Goal: Task Accomplishment & Management: Manage account settings

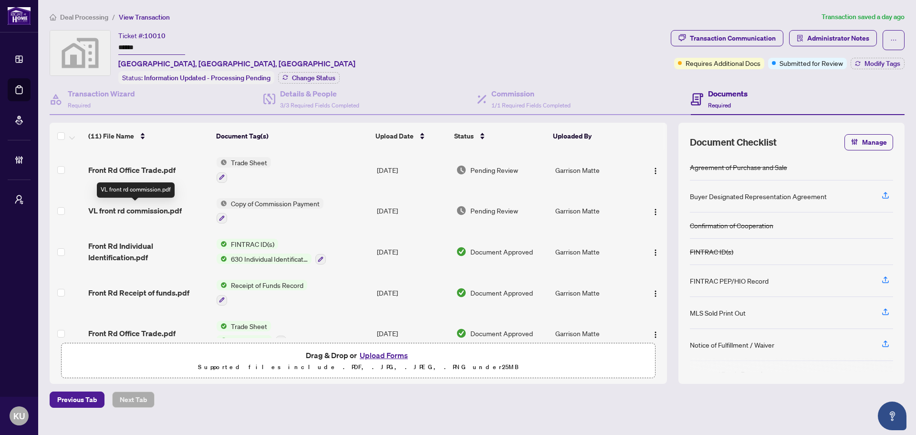
click at [143, 213] on span "VL front rd commission.pdf" at bounding box center [135, 210] width 94 height 11
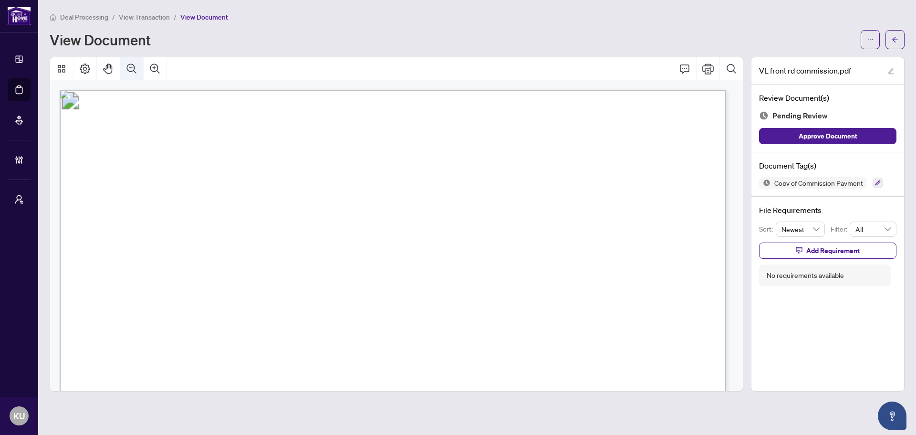
click at [137, 74] on button "Zoom Out" at bounding box center [131, 68] width 23 height 23
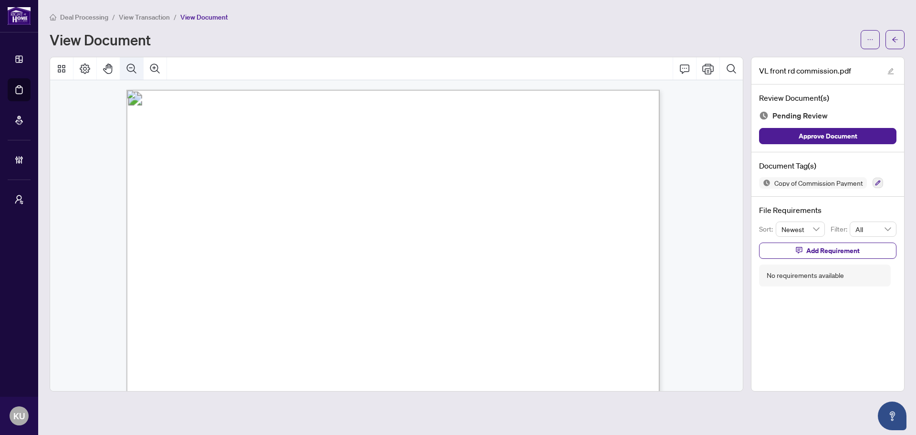
click at [137, 74] on button "Zoom Out" at bounding box center [131, 68] width 23 height 23
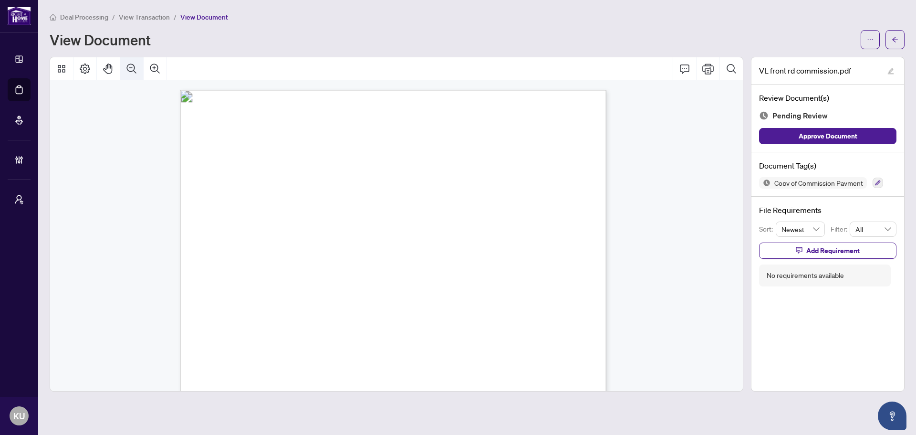
click at [137, 74] on button "Zoom Out" at bounding box center [131, 68] width 23 height 23
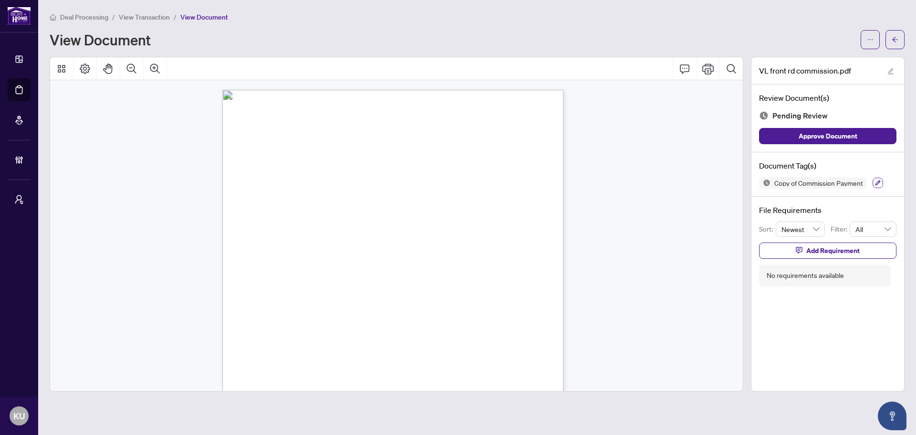
click at [878, 184] on icon "button" at bounding box center [878, 182] width 5 height 5
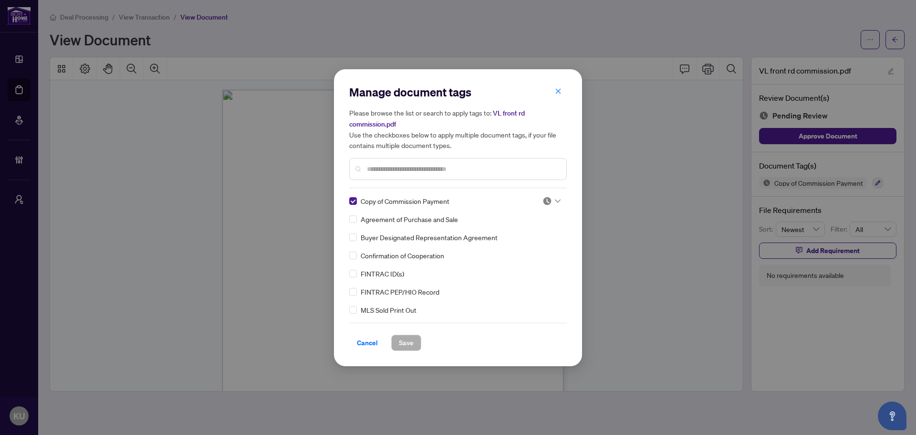
click at [555, 202] on div at bounding box center [552, 201] width 18 height 10
click at [530, 244] on div "Approved" at bounding box center [520, 247] width 61 height 11
click at [413, 338] on span "Save" at bounding box center [406, 342] width 15 height 15
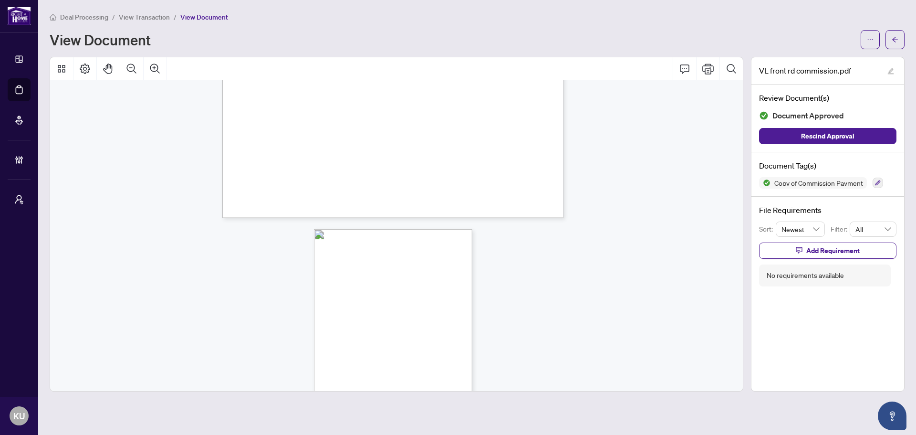
scroll to position [382, 0]
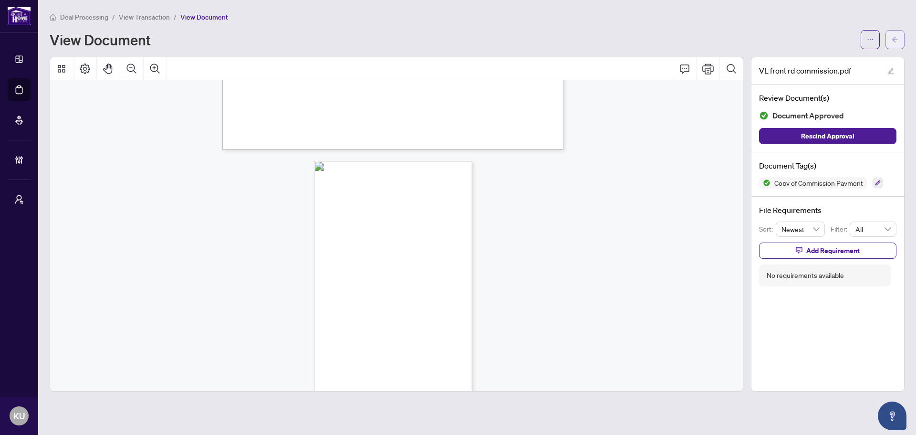
click at [893, 44] on span "button" at bounding box center [895, 39] width 7 height 15
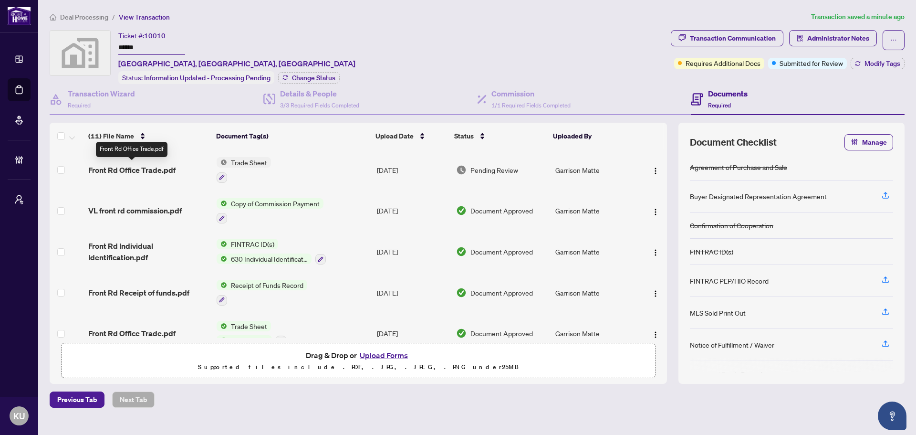
click at [134, 166] on span "Front Rd Office Trade.pdf" at bounding box center [131, 169] width 87 height 11
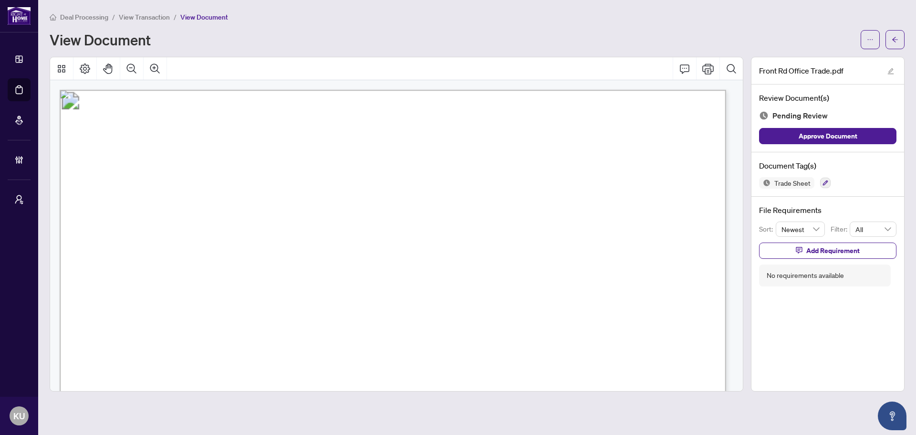
scroll to position [86, 0]
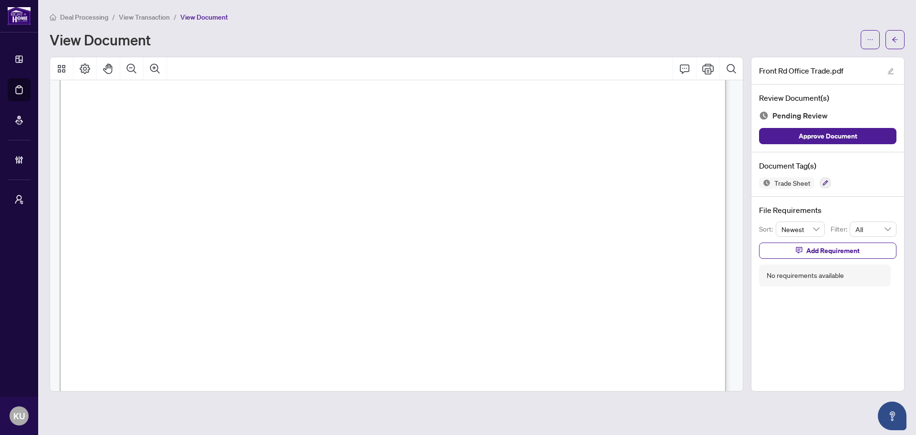
click at [824, 188] on div "Document Tag(s) Trade Sheet" at bounding box center [828, 174] width 153 height 44
click at [821, 182] on button "button" at bounding box center [825, 183] width 11 height 11
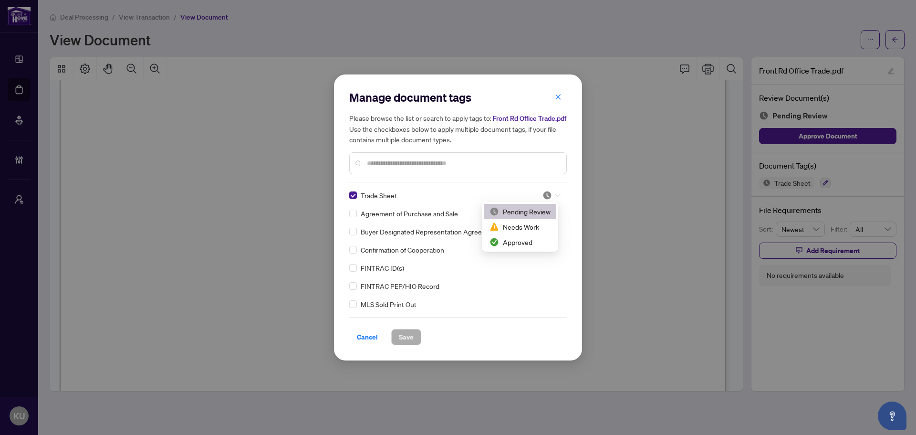
click at [549, 191] on img at bounding box center [548, 195] width 10 height 10
click at [536, 235] on div "Approved" at bounding box center [520, 241] width 73 height 15
click at [418, 334] on button "Save" at bounding box center [406, 337] width 30 height 16
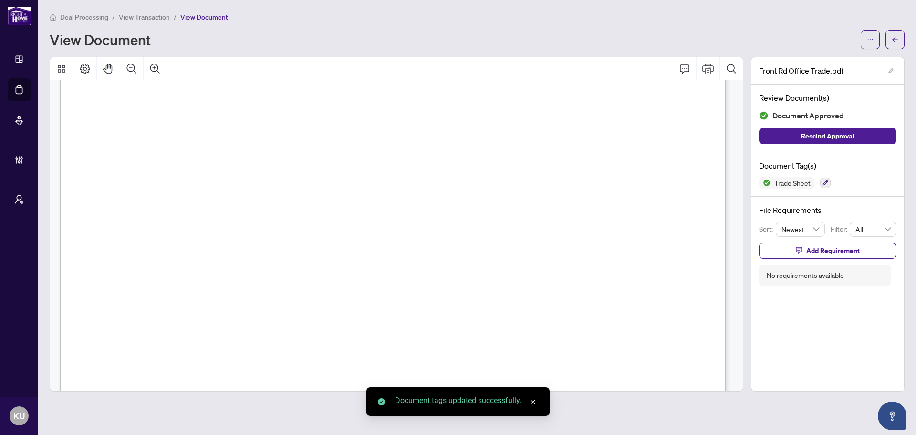
click at [896, 39] on icon "arrow-left" at bounding box center [895, 39] width 7 height 7
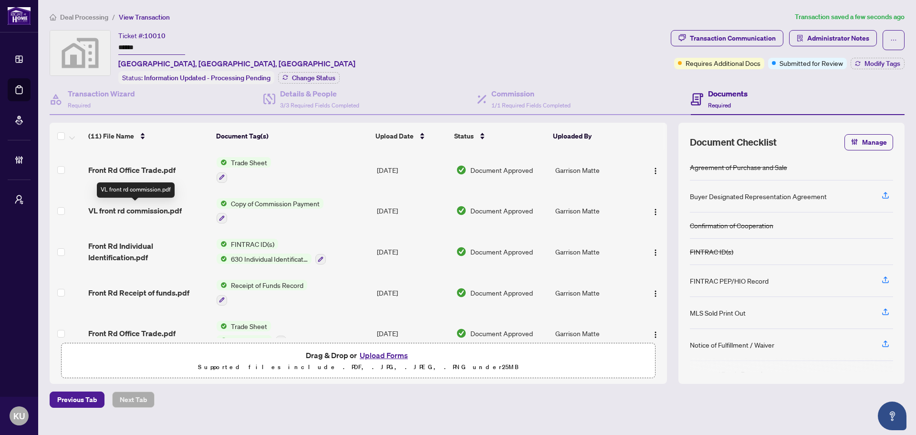
click at [138, 209] on span "VL front rd commission.pdf" at bounding box center [135, 210] width 94 height 11
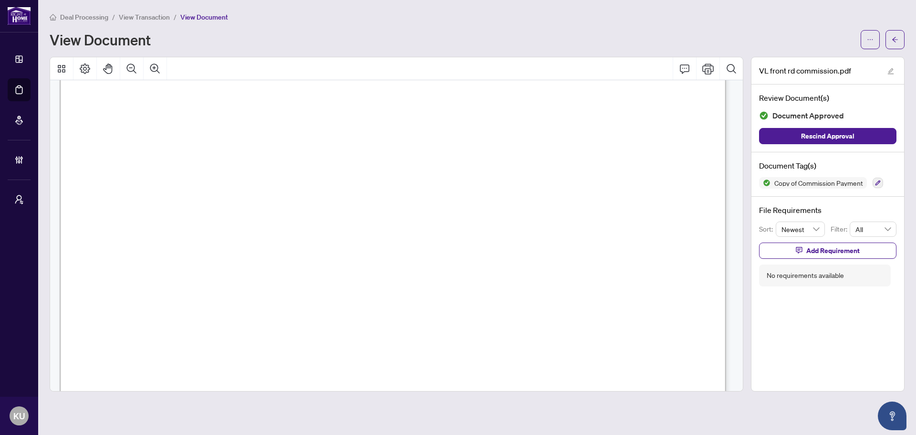
scroll to position [95, 0]
click at [136, 71] on icon "Zoom Out" at bounding box center [131, 68] width 11 height 11
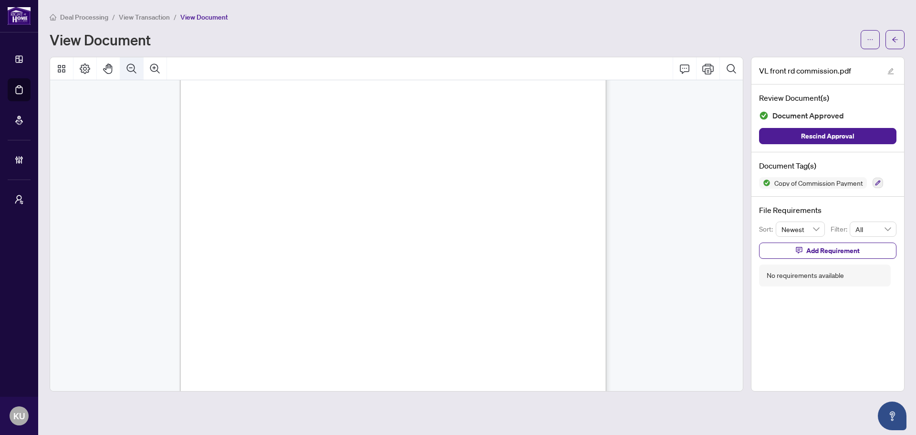
click at [136, 71] on icon "Zoom Out" at bounding box center [131, 68] width 11 height 11
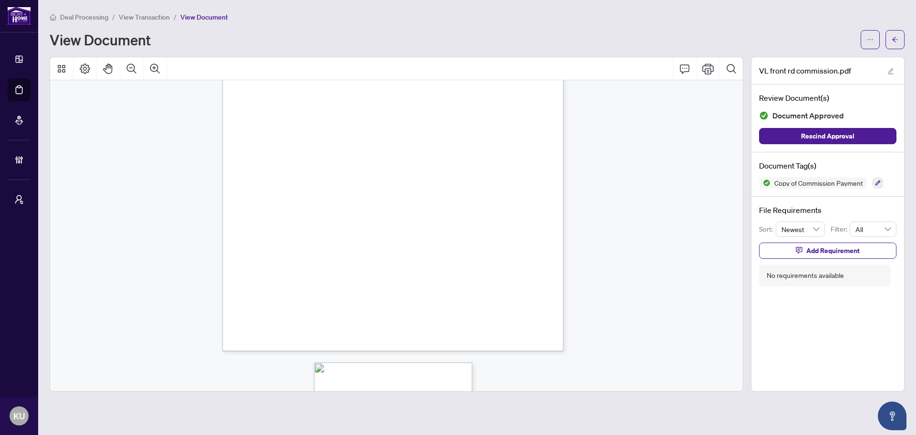
scroll to position [286, 0]
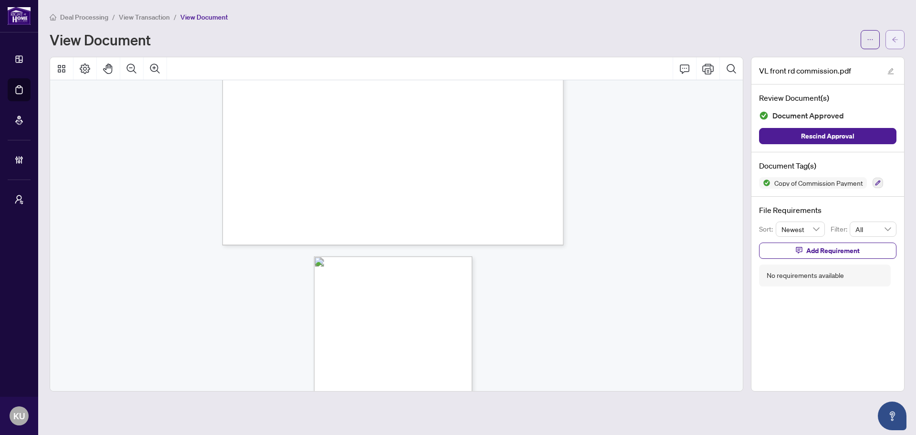
click at [893, 42] on icon "arrow-left" at bounding box center [895, 39] width 7 height 7
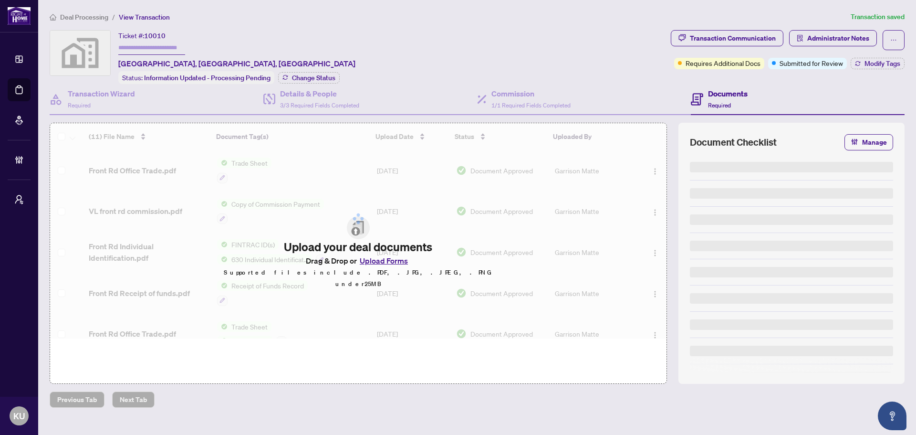
type input "******"
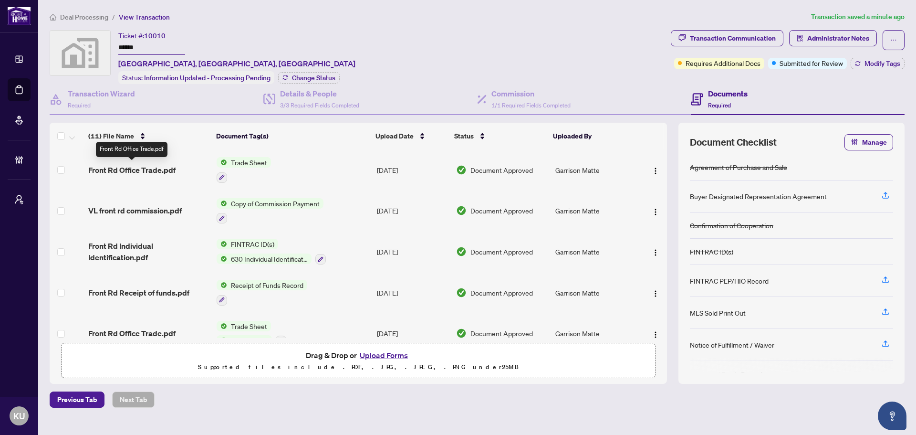
click at [117, 171] on span "Front Rd Office Trade.pdf" at bounding box center [131, 169] width 87 height 11
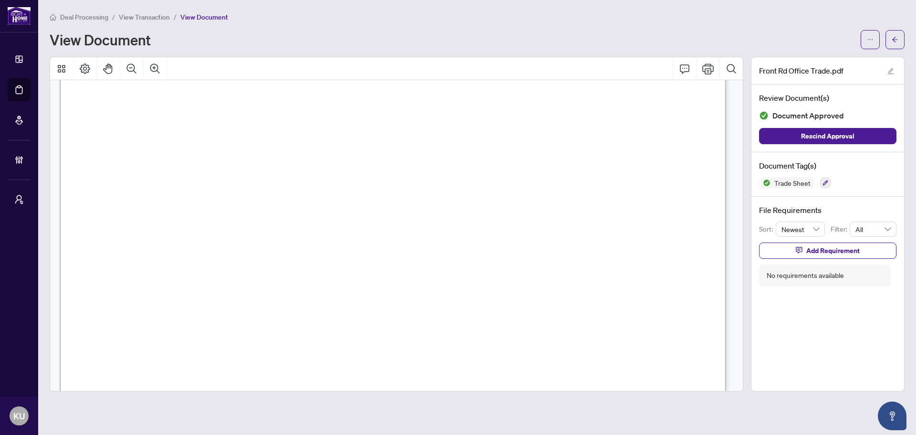
scroll to position [239, 0]
click at [891, 43] on button "button" at bounding box center [895, 39] width 19 height 19
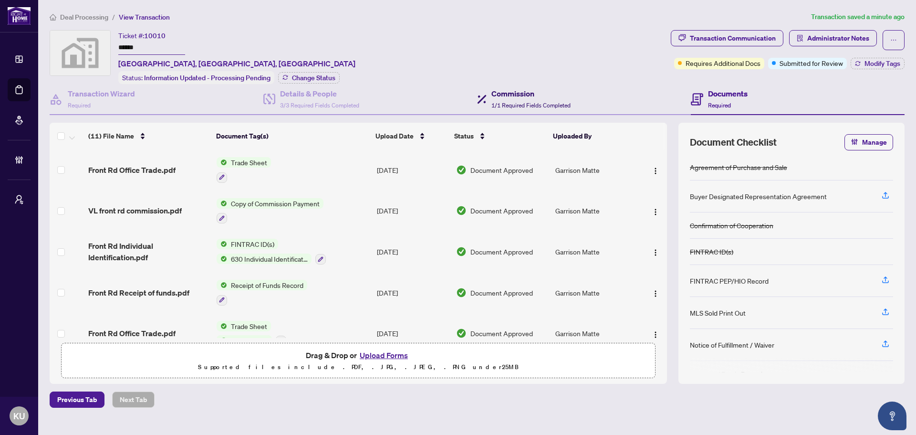
click at [528, 102] on span "1/1 Required Fields Completed" at bounding box center [531, 105] width 79 height 7
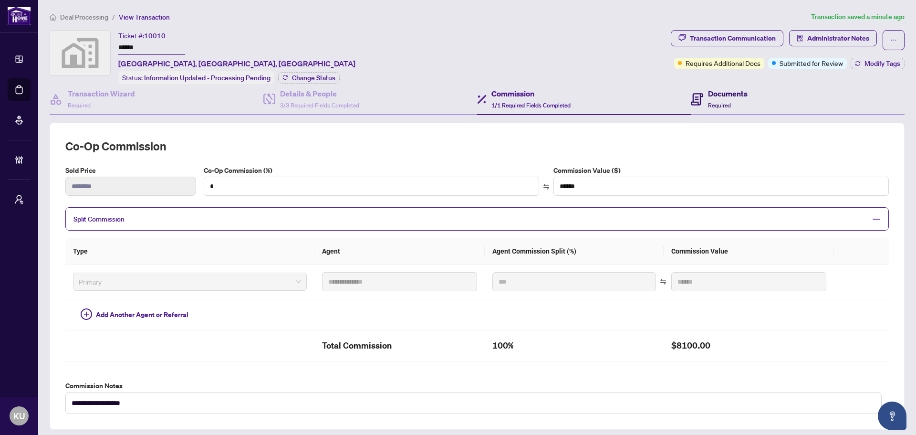
click at [724, 96] on h4 "Documents" at bounding box center [728, 93] width 40 height 11
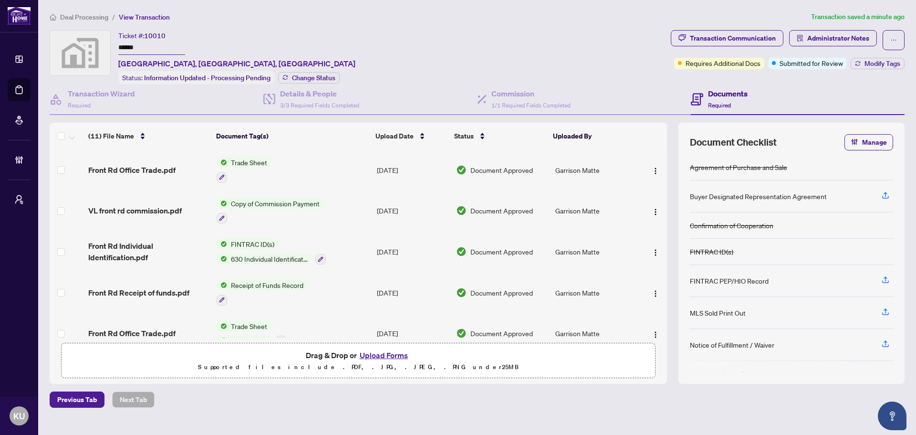
click at [272, 204] on span "Copy of Commission Payment" at bounding box center [275, 203] width 96 height 11
click at [119, 202] on td "VL front rd commission.pdf" at bounding box center [148, 210] width 128 height 41
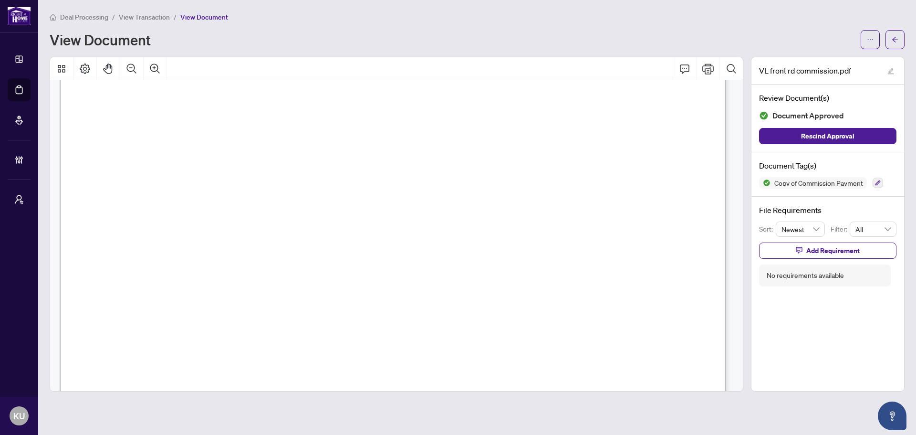
scroll to position [191, 0]
click at [141, 63] on button "Zoom Out" at bounding box center [131, 68] width 23 height 23
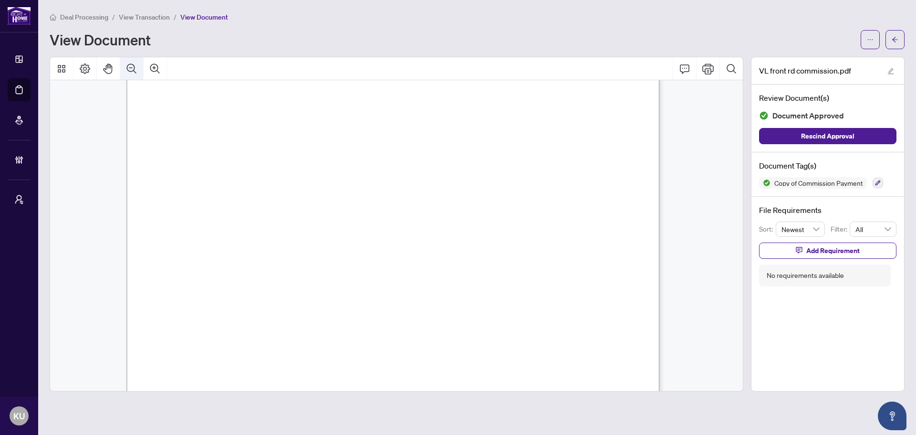
click at [141, 63] on button "Zoom Out" at bounding box center [131, 68] width 23 height 23
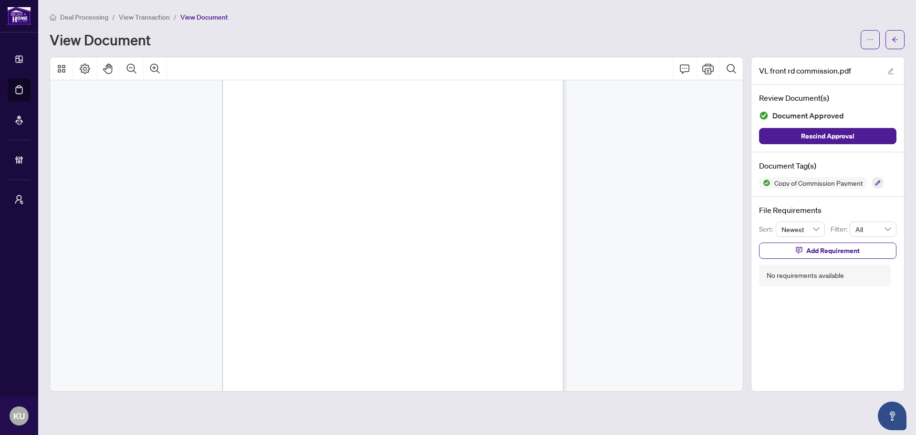
scroll to position [0, 0]
click at [894, 41] on icon "arrow-left" at bounding box center [896, 39] width 6 height 5
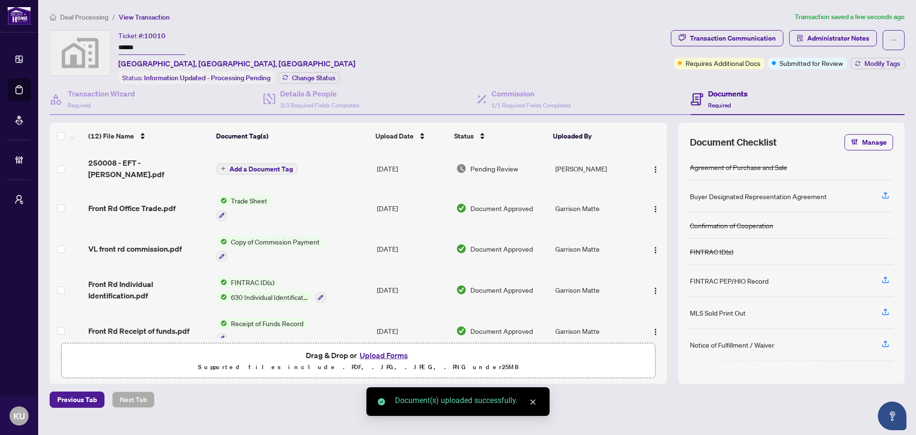
click at [288, 166] on span "Add a Document Tag" at bounding box center [261, 169] width 63 height 7
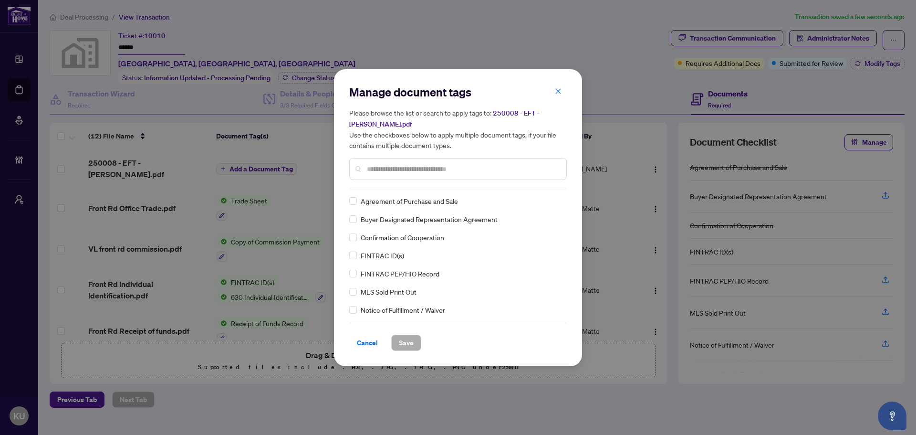
click at [381, 169] on input "text" at bounding box center [463, 169] width 192 height 11
type input "*"
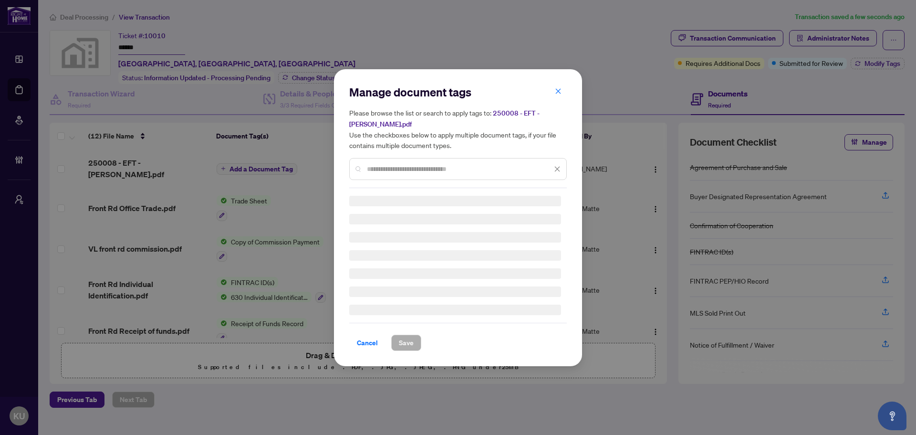
type input "*"
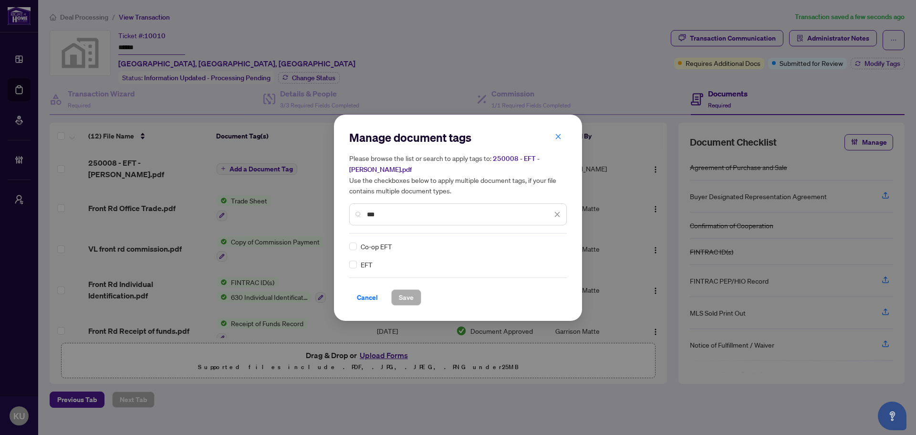
type input "***"
click at [549, 253] on div "EFT Co-op EFT" at bounding box center [458, 255] width 218 height 29
click at [551, 247] on img at bounding box center [548, 247] width 10 height 10
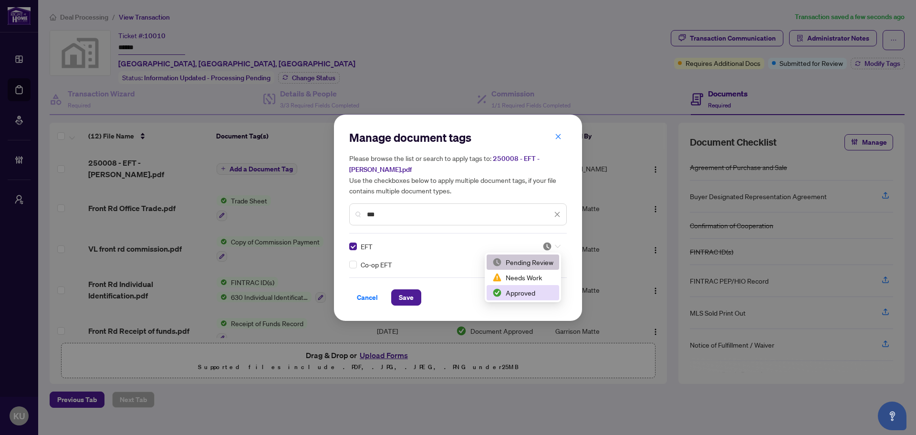
click at [511, 293] on div "Approved" at bounding box center [523, 292] width 61 height 11
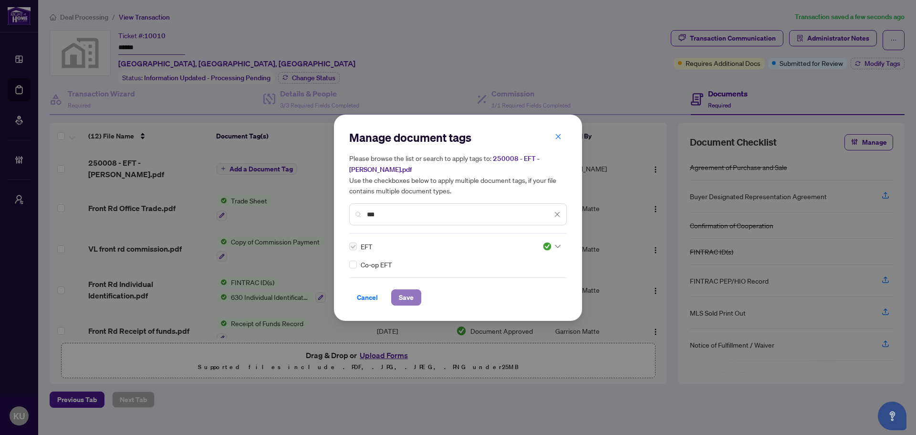
click at [403, 292] on span "Save" at bounding box center [406, 297] width 15 height 15
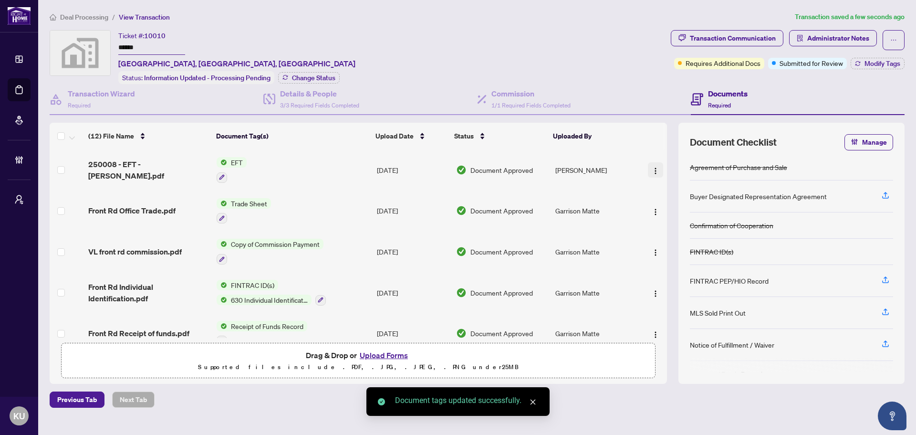
click at [655, 169] on img "button" at bounding box center [656, 171] width 8 height 8
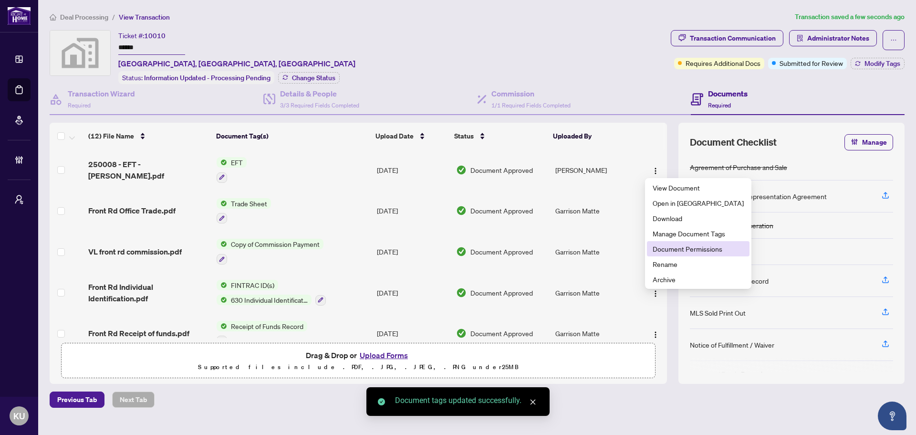
click at [679, 247] on span "Document Permissions" at bounding box center [698, 248] width 91 height 11
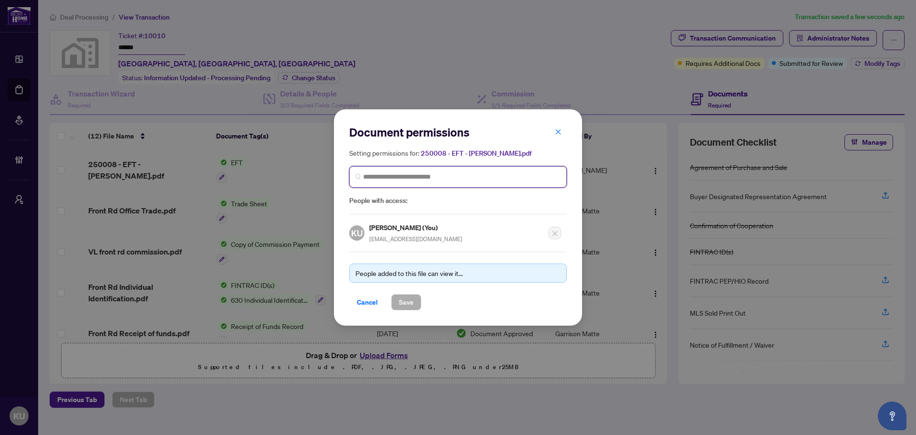
click at [400, 180] on input "search" at bounding box center [462, 177] width 198 height 10
type input "*****"
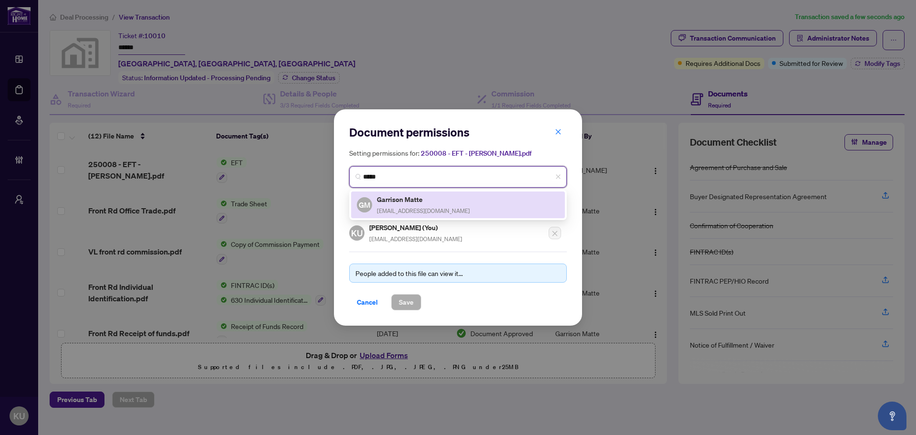
click at [400, 208] on span "garrisonmatte@gmail.com" at bounding box center [423, 210] width 93 height 7
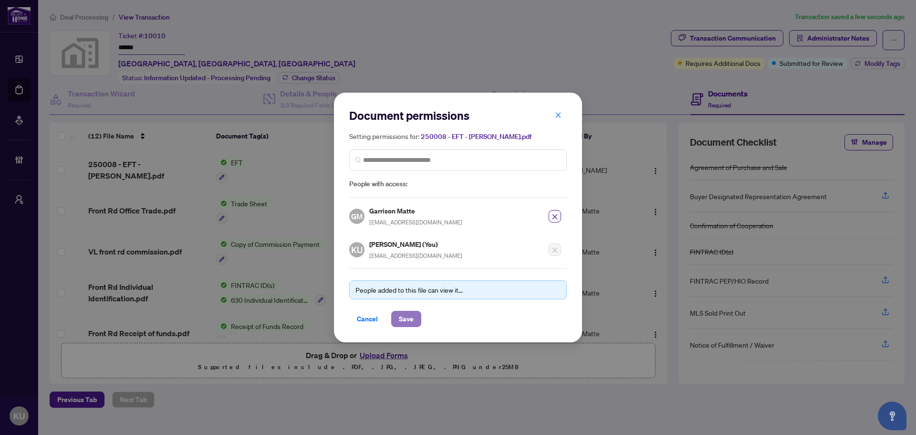
click at [407, 319] on span "Save" at bounding box center [406, 318] width 15 height 15
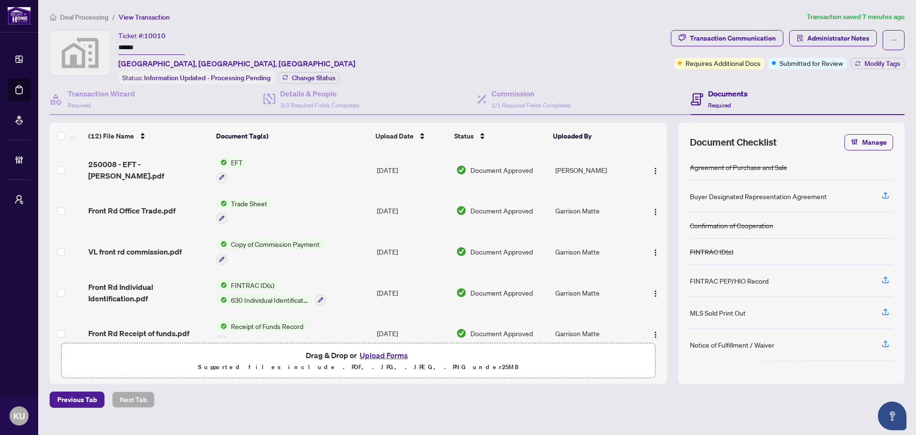
click at [91, 19] on span "Deal Processing" at bounding box center [84, 17] width 48 height 9
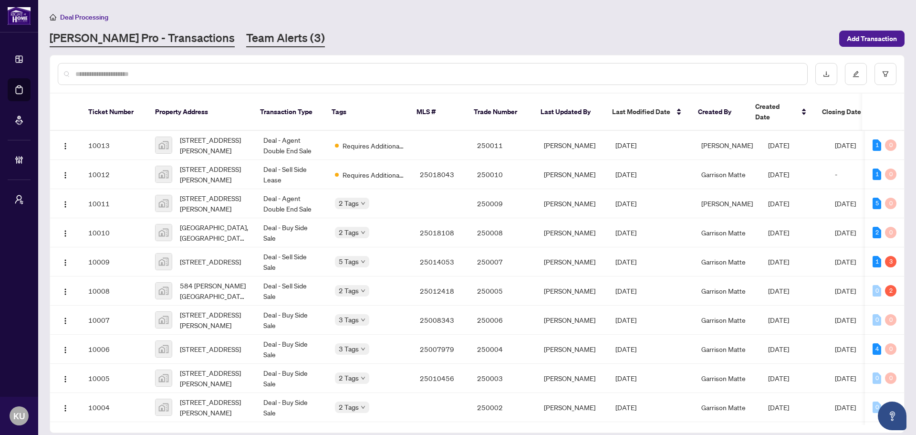
click at [251, 35] on link "Team Alerts (3)" at bounding box center [285, 38] width 79 height 17
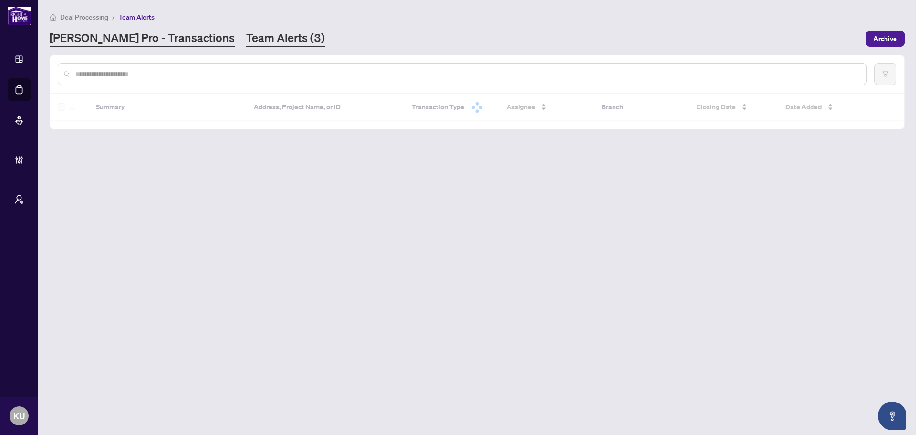
click at [148, 38] on link "[PERSON_NAME] Pro - Transactions" at bounding box center [142, 38] width 185 height 17
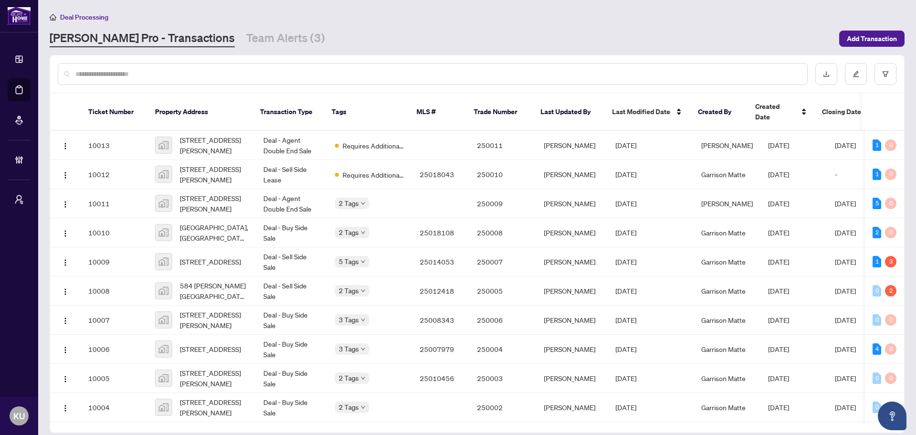
click at [108, 37] on link "[PERSON_NAME] Pro - Transactions" at bounding box center [142, 38] width 185 height 17
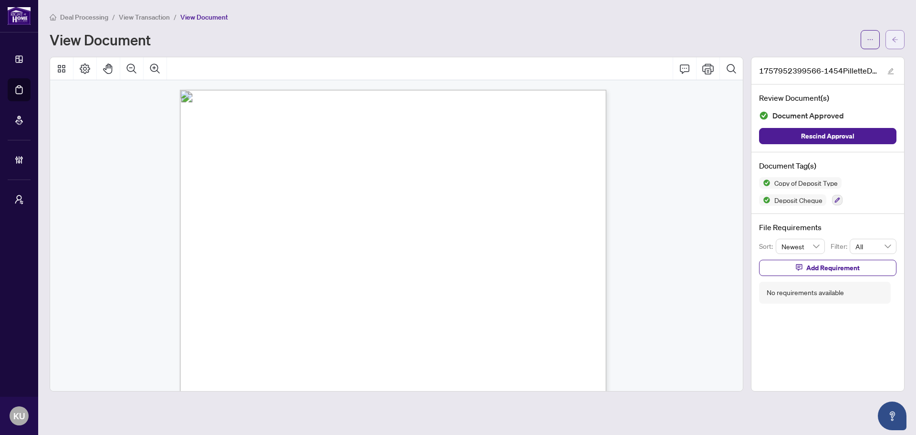
click at [899, 43] on button "button" at bounding box center [895, 39] width 19 height 19
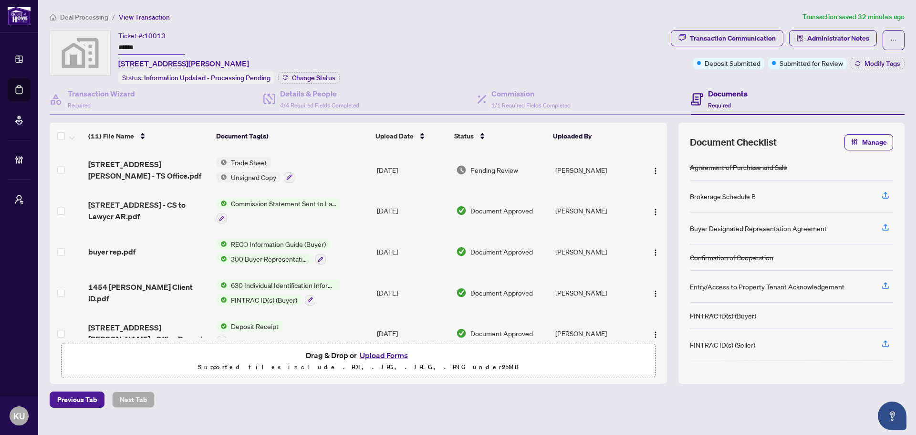
click at [77, 17] on span "Deal Processing" at bounding box center [84, 17] width 48 height 9
